Goal: Find specific page/section: Locate a particular part of the current website

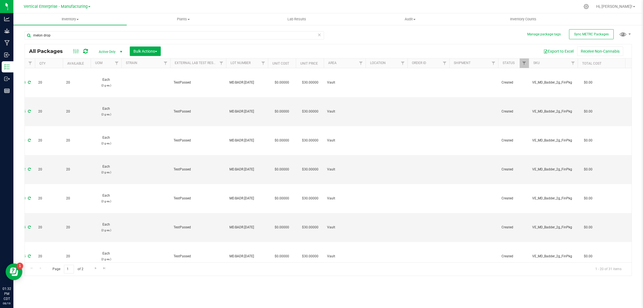
scroll to position [0, 234]
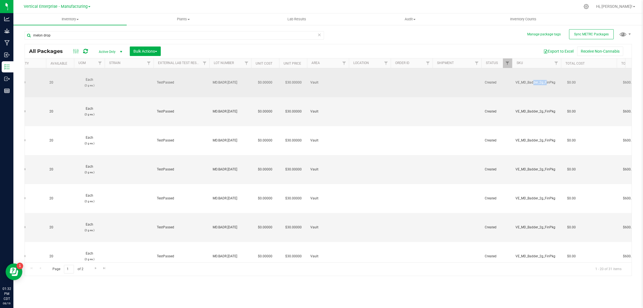
drag, startPoint x: 555, startPoint y: 82, endPoint x: 509, endPoint y: 79, distance: 45.8
click at [513, 80] on td "VE_MD_Badder_2g_FinPkg" at bounding box center [536, 82] width 49 height 29
click at [557, 83] on td "VE_MD_Badder_2g_FinPkg" at bounding box center [536, 82] width 49 height 29
drag, startPoint x: 554, startPoint y: 82, endPoint x: 527, endPoint y: 79, distance: 27.0
click at [527, 79] on td "VE_MD_Badder_2g_FinPkg" at bounding box center [536, 82] width 49 height 29
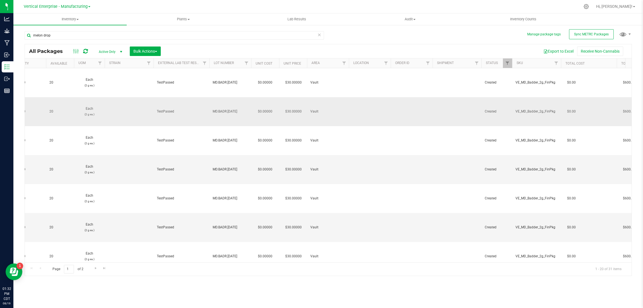
copy span "VE_MD_Badder_2g_FinPkg"
